Goal: Communication & Community: Answer question/provide support

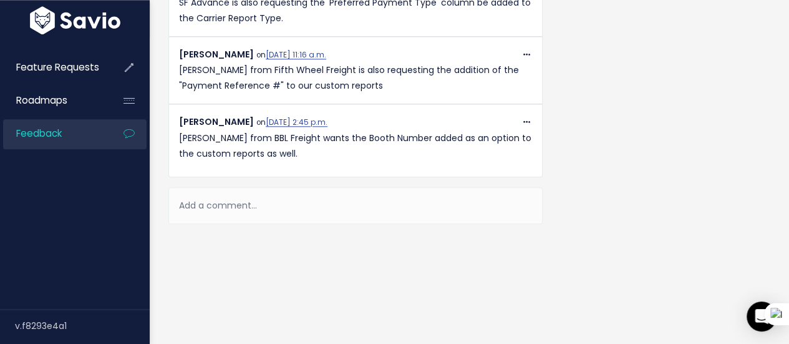
scroll to position [725, 0]
click at [285, 190] on div "Add a comment..." at bounding box center [355, 205] width 374 height 37
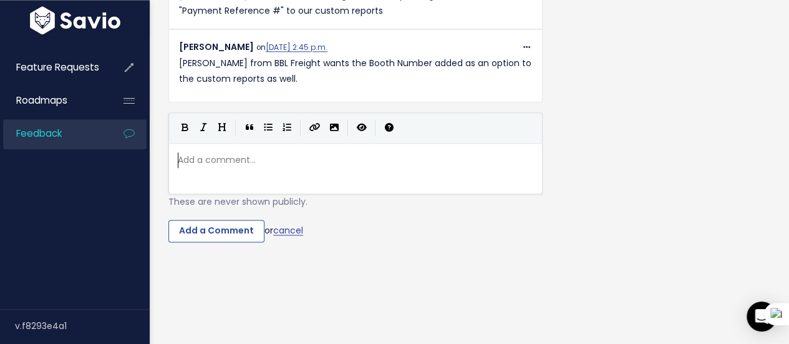
scroll to position [4, 0]
type textarea "/"
type textarea "Addan"
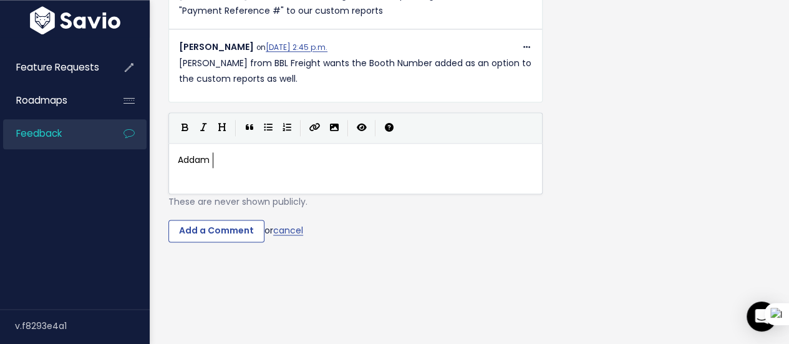
type textarea "m"
type textarea "am Ab"
type textarea "bate"
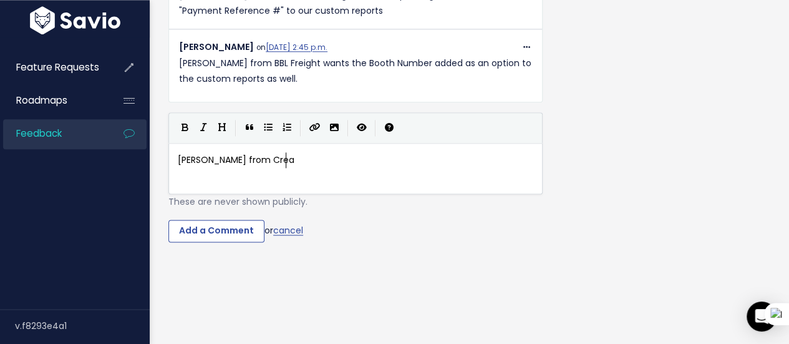
scroll to position [4, 54]
type textarea "from Create"
type textarea "ive Transpora"
type textarea "tation"
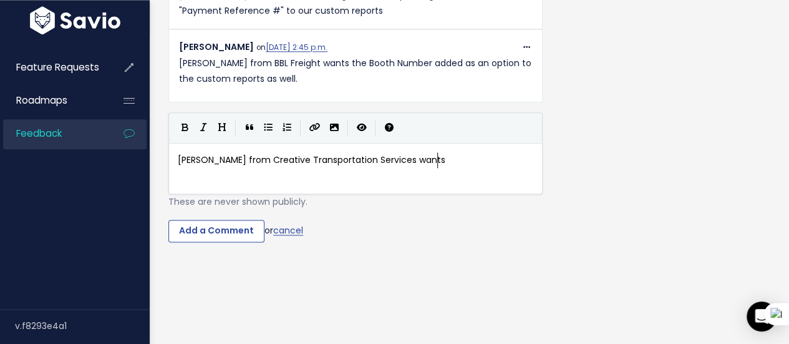
scroll to position [4, 69]
type textarea "Services wants"
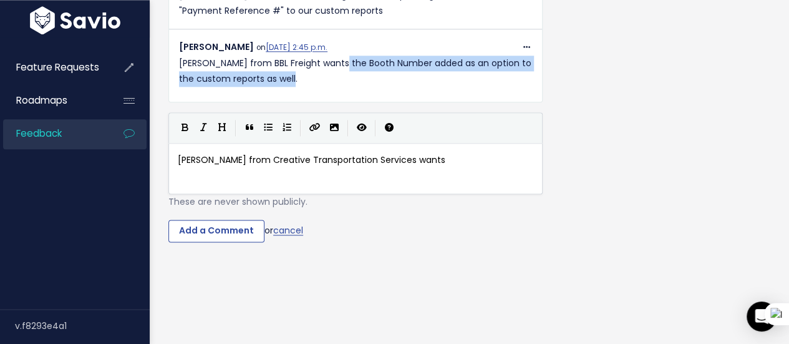
drag, startPoint x: 342, startPoint y: 128, endPoint x: 366, endPoint y: 159, distance: 39.2
copy p "the Booth Number added as an option to the custom reports as well."
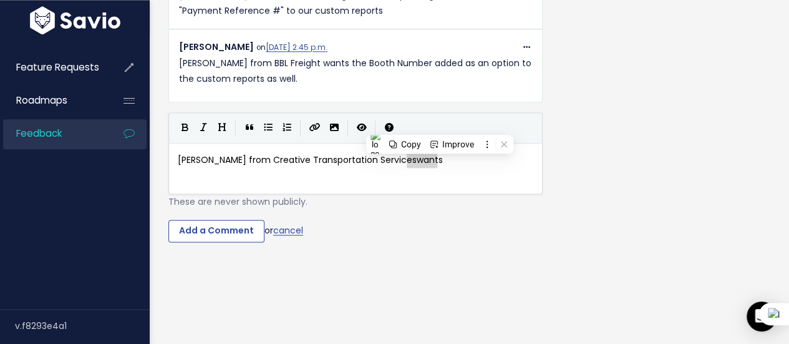
type textarea "wants"
drag, startPoint x: 437, startPoint y: 226, endPoint x: 408, endPoint y: 228, distance: 28.7
paste textarea
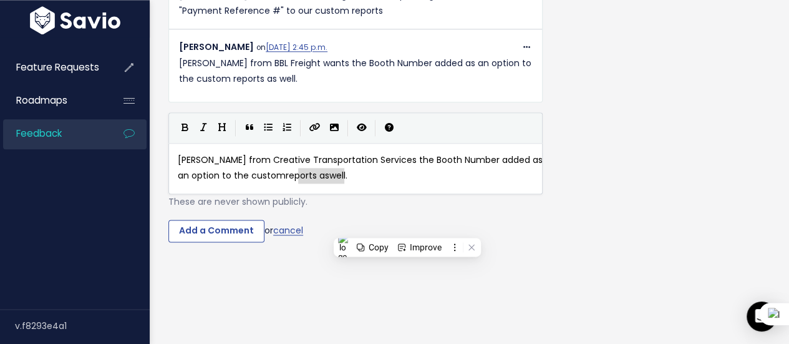
type textarea "as"
type textarea "well"
type textarea "[PERSON_NAME] from Creative Transportation Services the Booth Number added as a…"
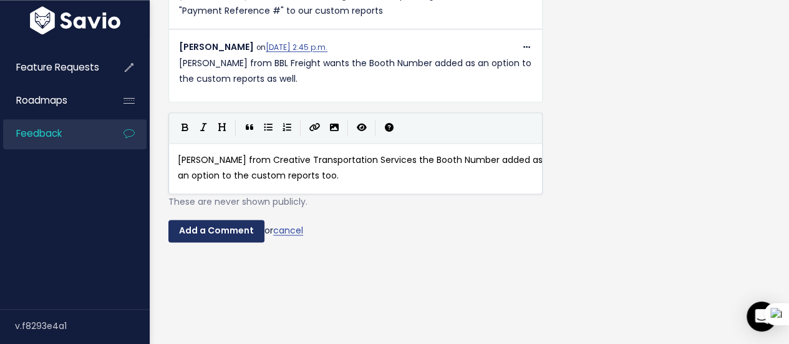
click at [235, 242] on input "Add a Comment" at bounding box center [216, 231] width 96 height 22
